Goal: Task Accomplishment & Management: Use online tool/utility

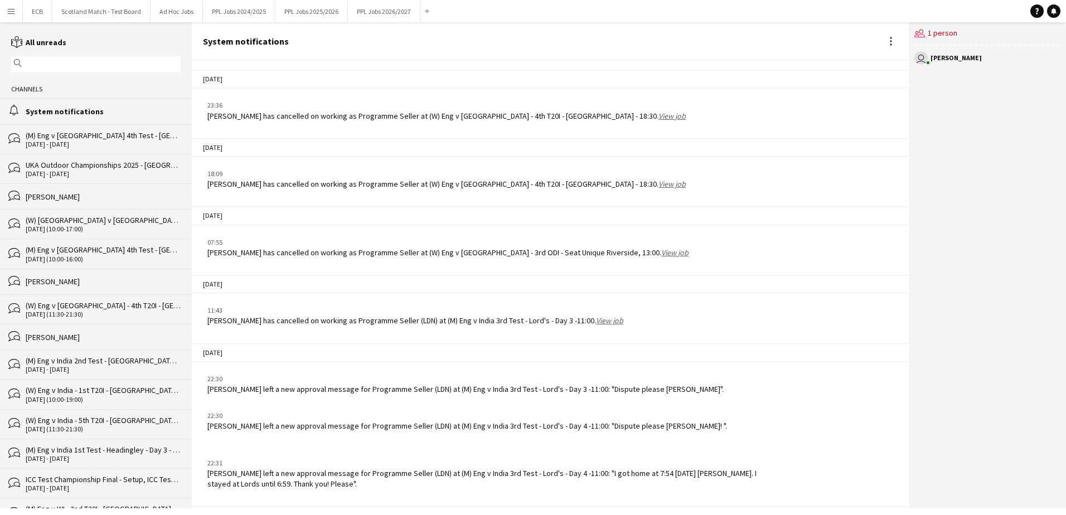
scroll to position [1028, 0]
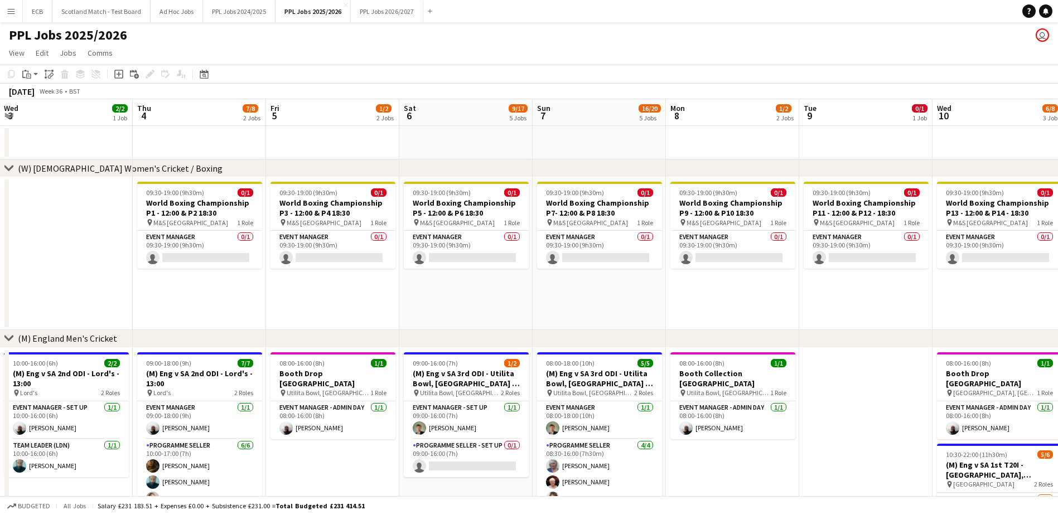
scroll to position [0, 401]
click at [189, 201] on h3 "World Boxing Championship P1 - 12:00 & P2 18:30" at bounding box center [199, 208] width 125 height 20
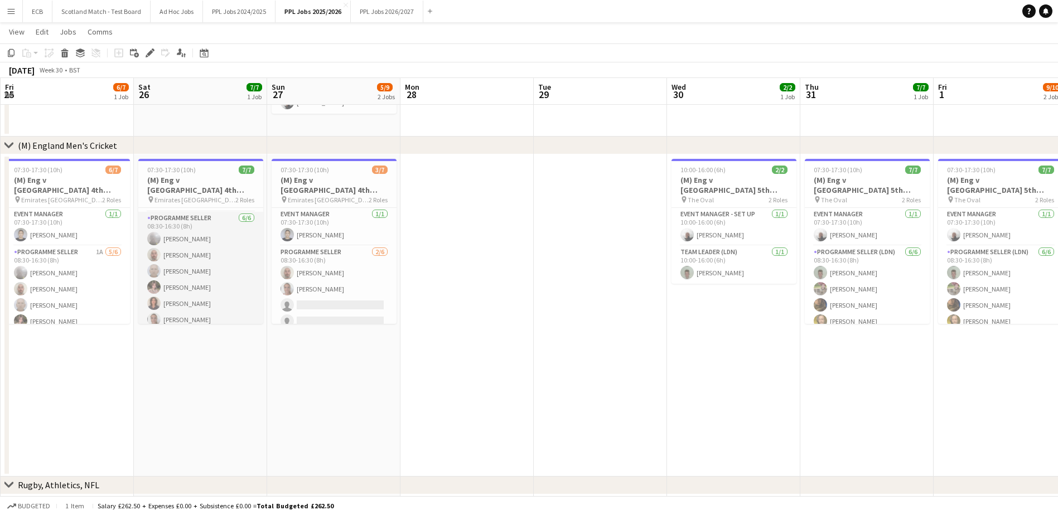
scroll to position [41, 0]
